Goal: Navigation & Orientation: Understand site structure

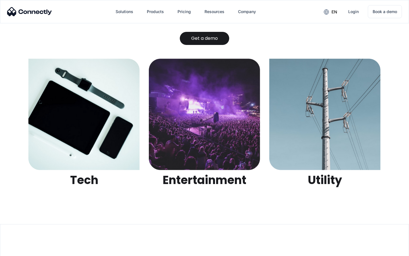
scroll to position [1793, 0]
